Goal: Task Accomplishment & Management: Use online tool/utility

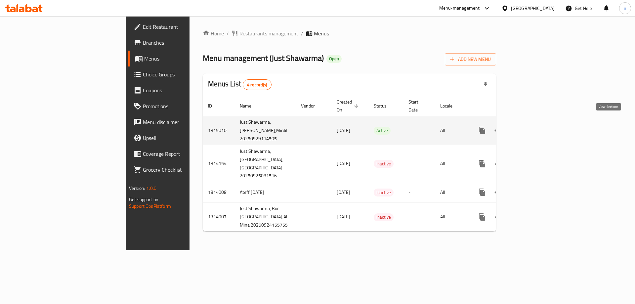
click at [537, 127] on link "enhanced table" at bounding box center [530, 130] width 16 height 16
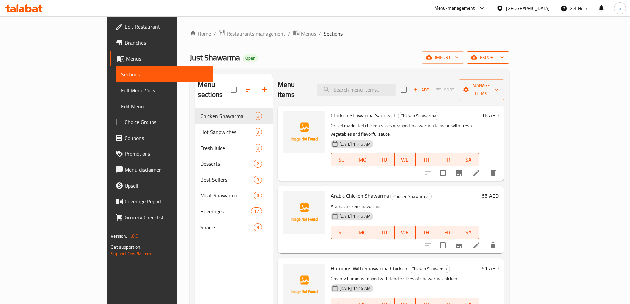
click at [504, 56] on span "export" at bounding box center [488, 57] width 32 height 8
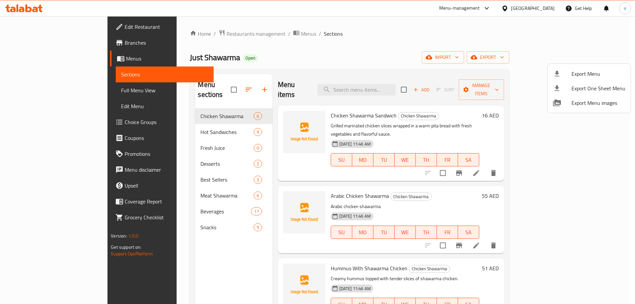
click at [493, 56] on div at bounding box center [317, 152] width 635 height 304
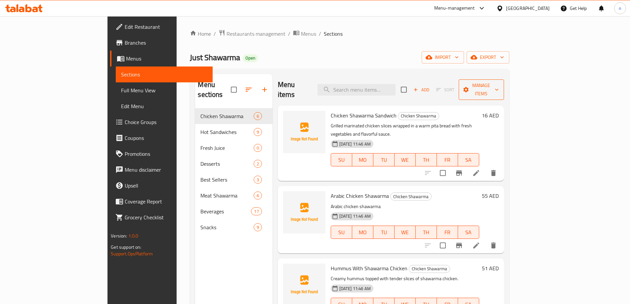
click at [503, 80] on button "Manage items" at bounding box center [480, 89] width 45 height 20
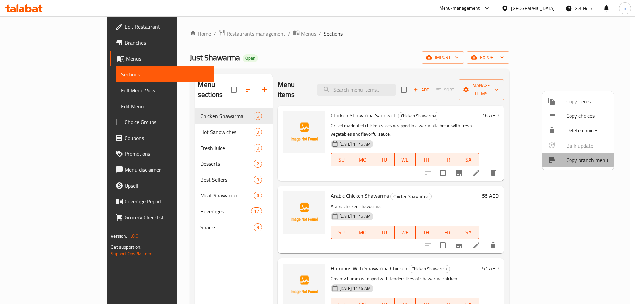
click at [564, 158] on div at bounding box center [556, 160] width 19 height 8
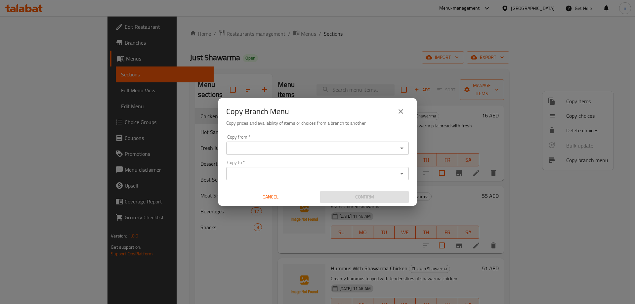
click at [270, 150] on input "Copy from   *" at bounding box center [312, 147] width 168 height 9
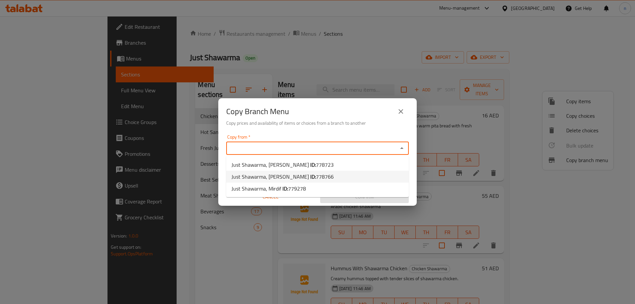
click at [277, 178] on span "Just Shawarma, [PERSON_NAME][GEOGRAPHIC_DATA] ID: 778766" at bounding box center [282, 177] width 102 height 8
type input "Just Shawarma, [PERSON_NAME]"
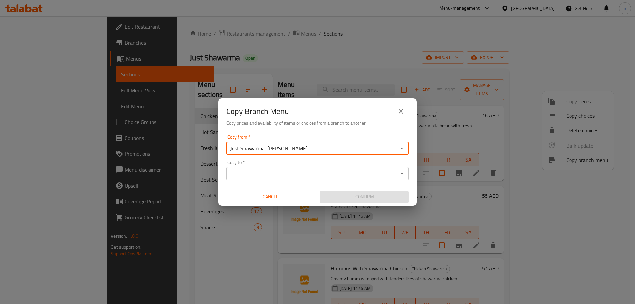
click at [290, 172] on input "Copy to   *" at bounding box center [312, 173] width 168 height 9
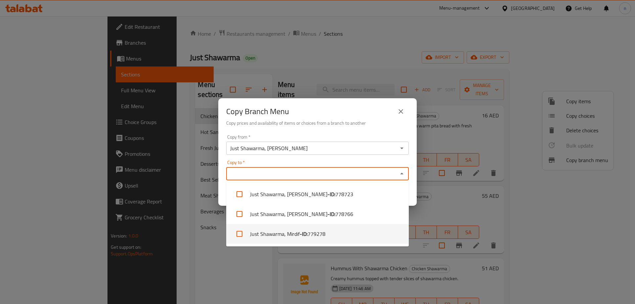
click at [291, 236] on li "Just Shawarma, Mirdif - ID: 779278" at bounding box center [317, 234] width 182 height 20
checkbox input "true"
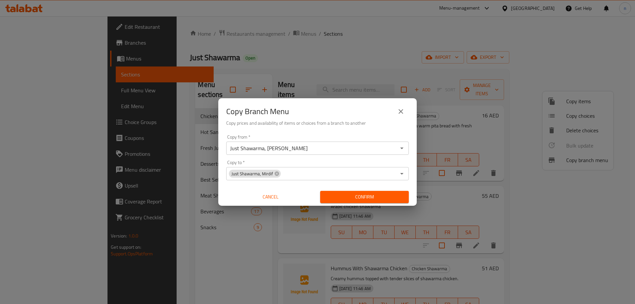
click at [438, 206] on div "Copy Branch Menu Copy prices and availability of items or choices from a branch…" at bounding box center [317, 152] width 635 height 304
click at [374, 199] on span "Confirm" at bounding box center [364, 197] width 78 height 8
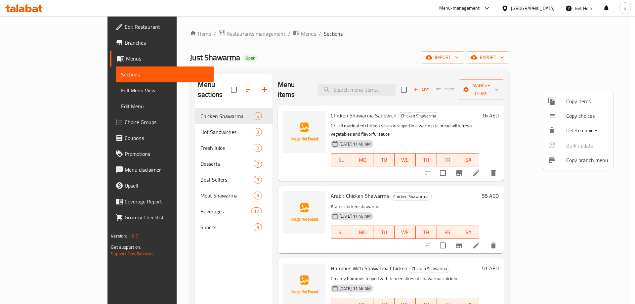
click at [231, 11] on div at bounding box center [317, 152] width 635 height 304
